Goal: Find specific page/section: Find specific page/section

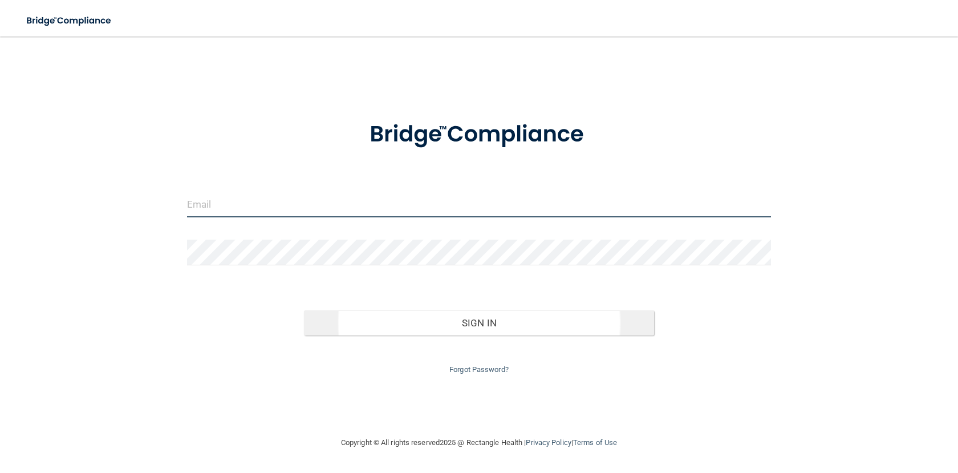
type input "[PERSON_NAME][EMAIL_ADDRESS][DOMAIN_NAME]"
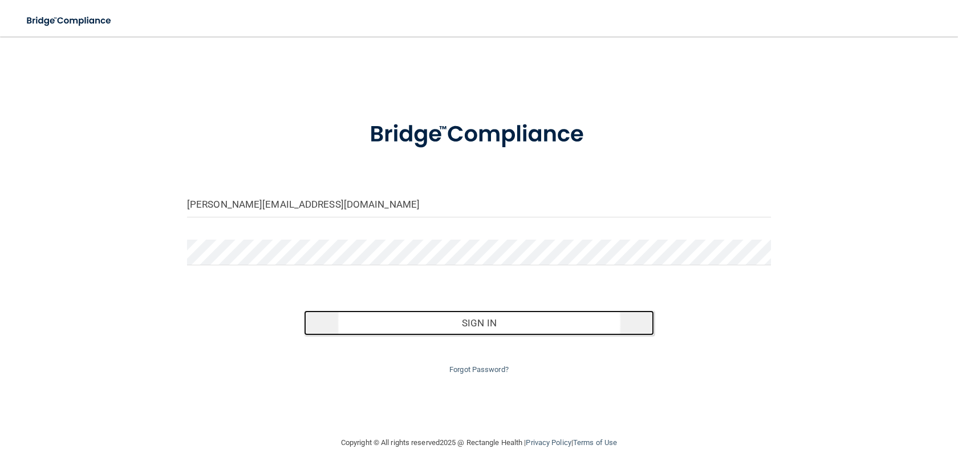
click at [514, 321] on button "Sign In" at bounding box center [479, 322] width 350 height 25
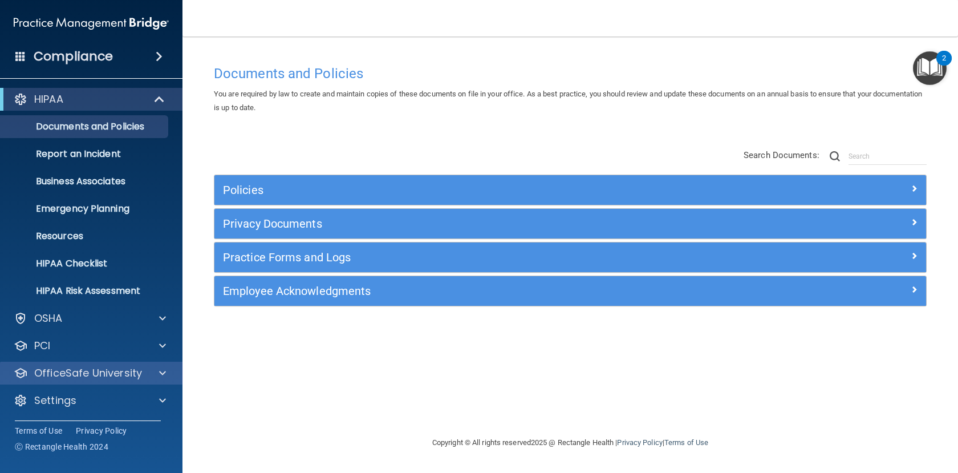
scroll to position [1, 0]
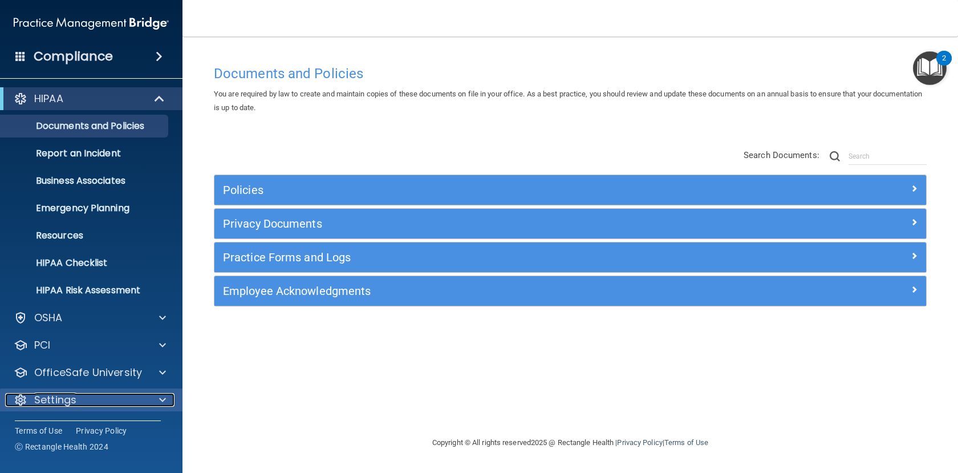
click at [92, 394] on div "Settings" at bounding box center [75, 400] width 141 height 14
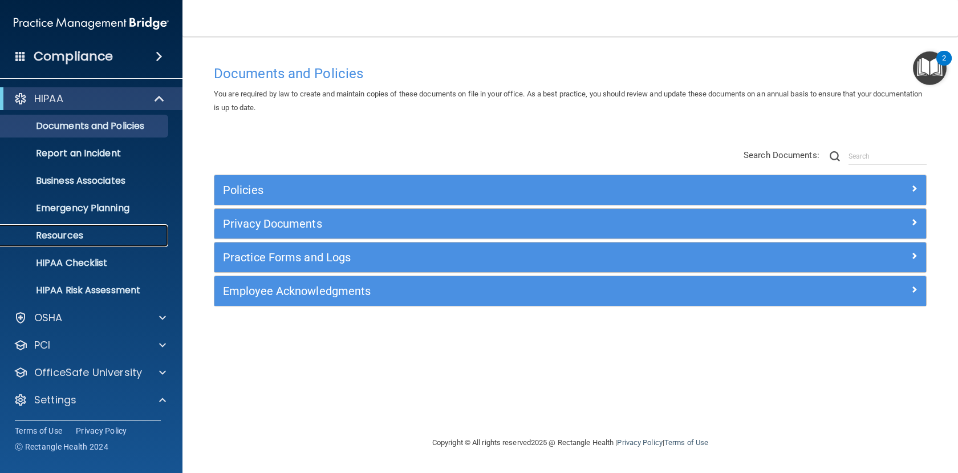
click at [68, 232] on p "Resources" at bounding box center [85, 235] width 156 height 11
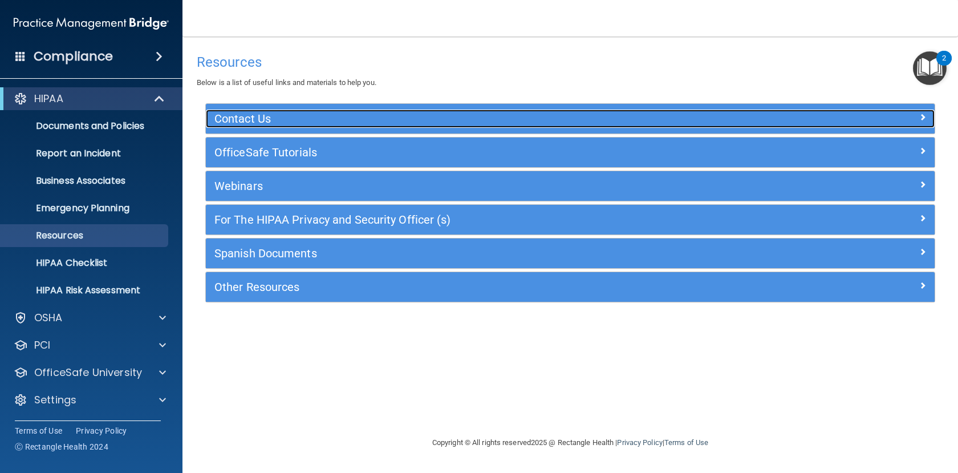
click at [934, 119] on div at bounding box center [844, 116] width 182 height 14
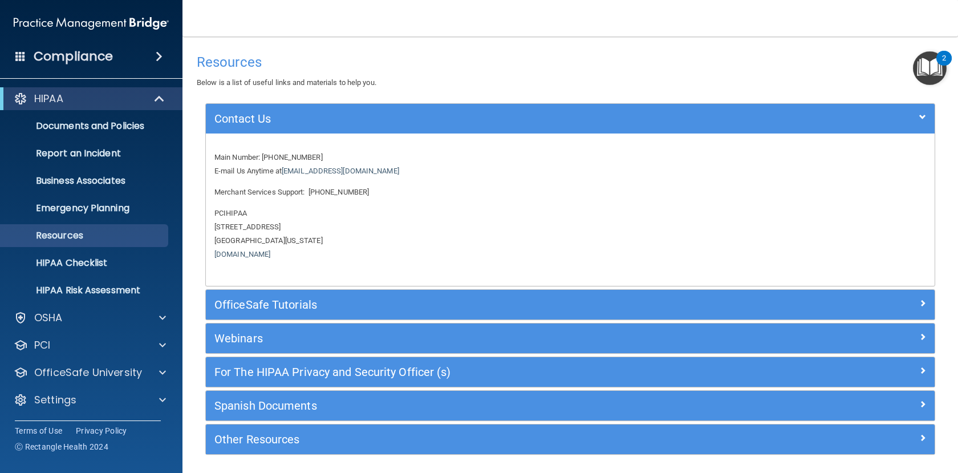
click at [23, 58] on span at bounding box center [20, 56] width 10 height 10
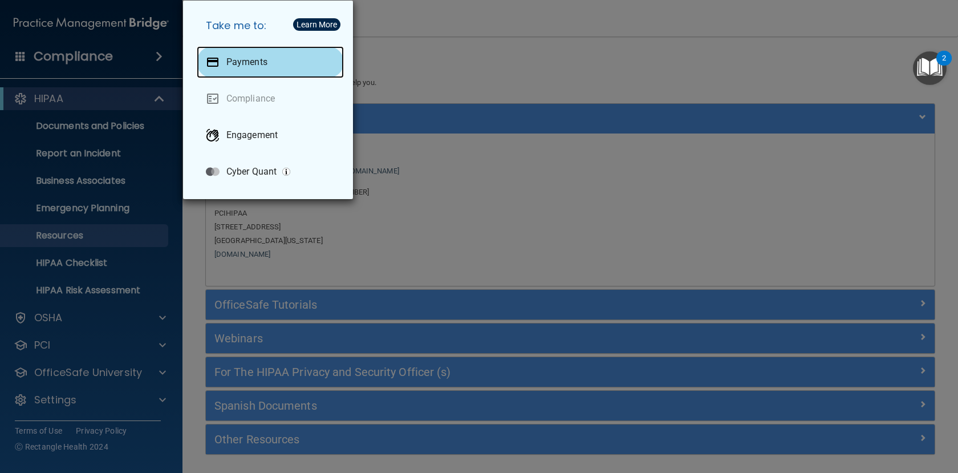
click at [242, 62] on p "Payments" at bounding box center [246, 61] width 41 height 11
